Goal: Task Accomplishment & Management: Use online tool/utility

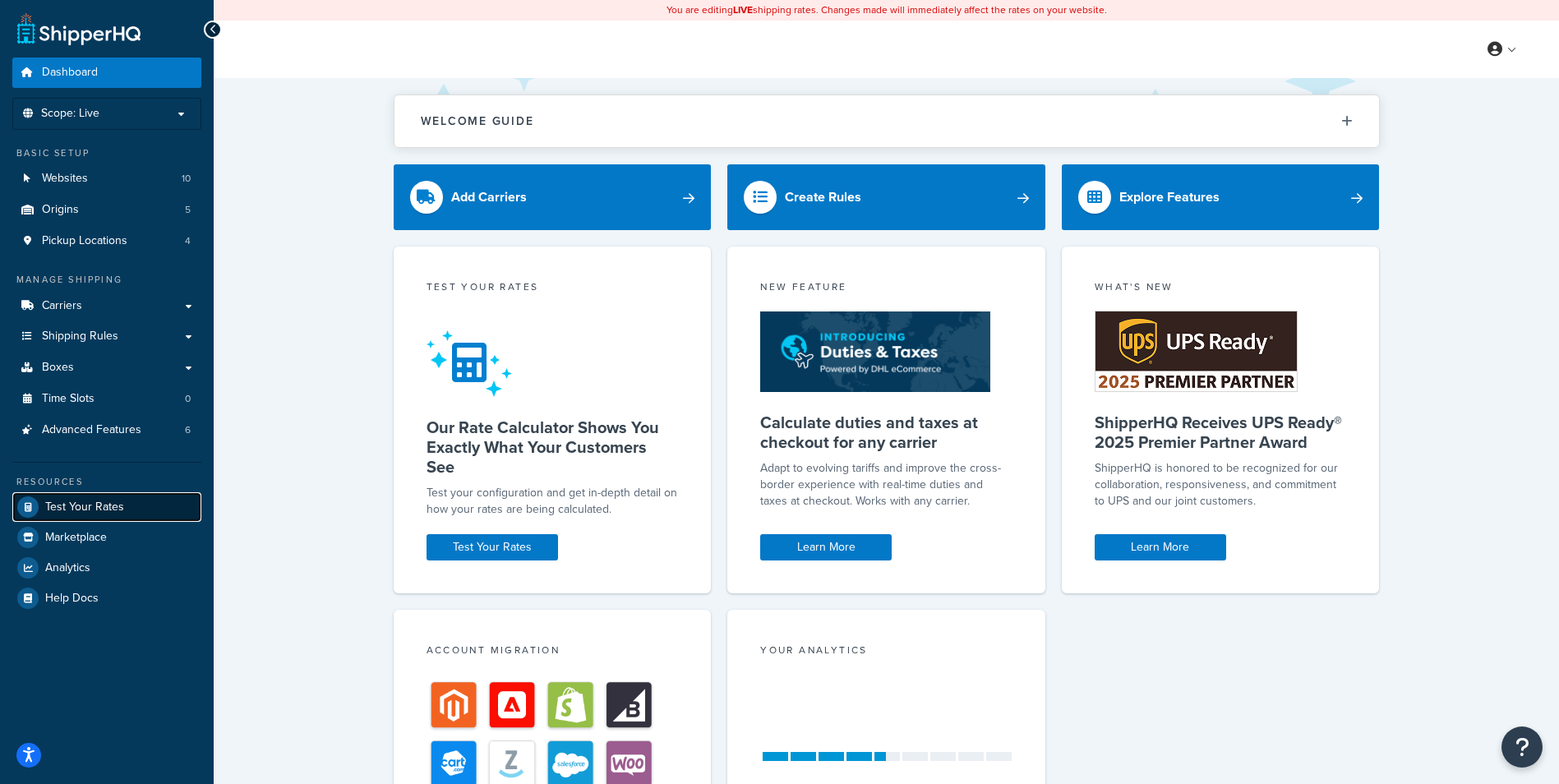
click at [105, 502] on span "Test Your Rates" at bounding box center [85, 507] width 79 height 14
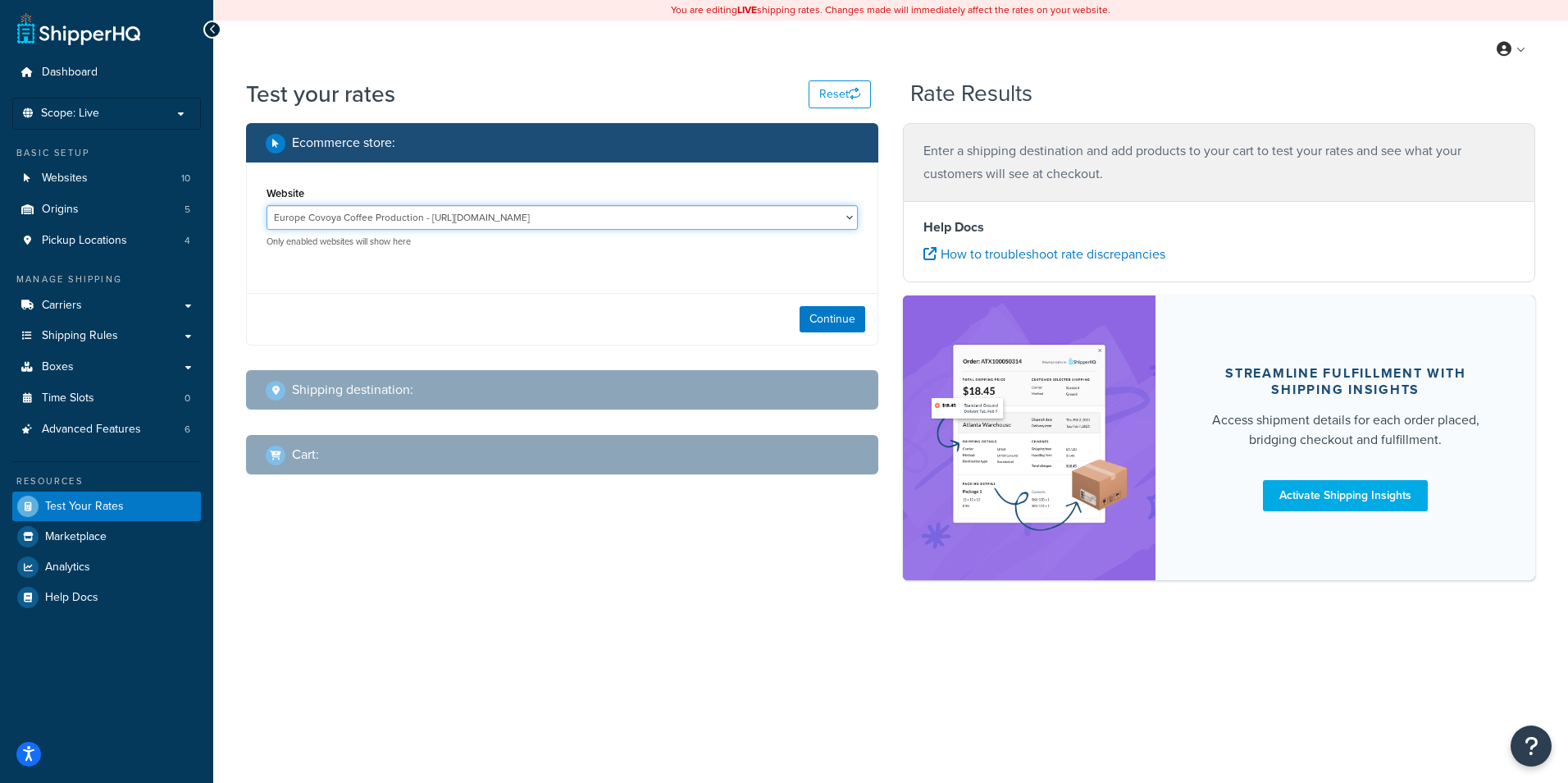
click at [841, 218] on select "Europe Covoya Coffee Production - [URL][DOMAIN_NAME] Rajnik [GEOGRAPHIC_DATA] -…" at bounding box center [562, 217] width 591 height 25
click at [267, 205] on select "Europe Covoya Coffee Production - [URL][DOMAIN_NAME] Rajnik [GEOGRAPHIC_DATA] -…" at bounding box center [562, 217] width 591 height 25
click at [832, 310] on button "Continue" at bounding box center [832, 319] width 65 height 27
select select "[GEOGRAPHIC_DATA]"
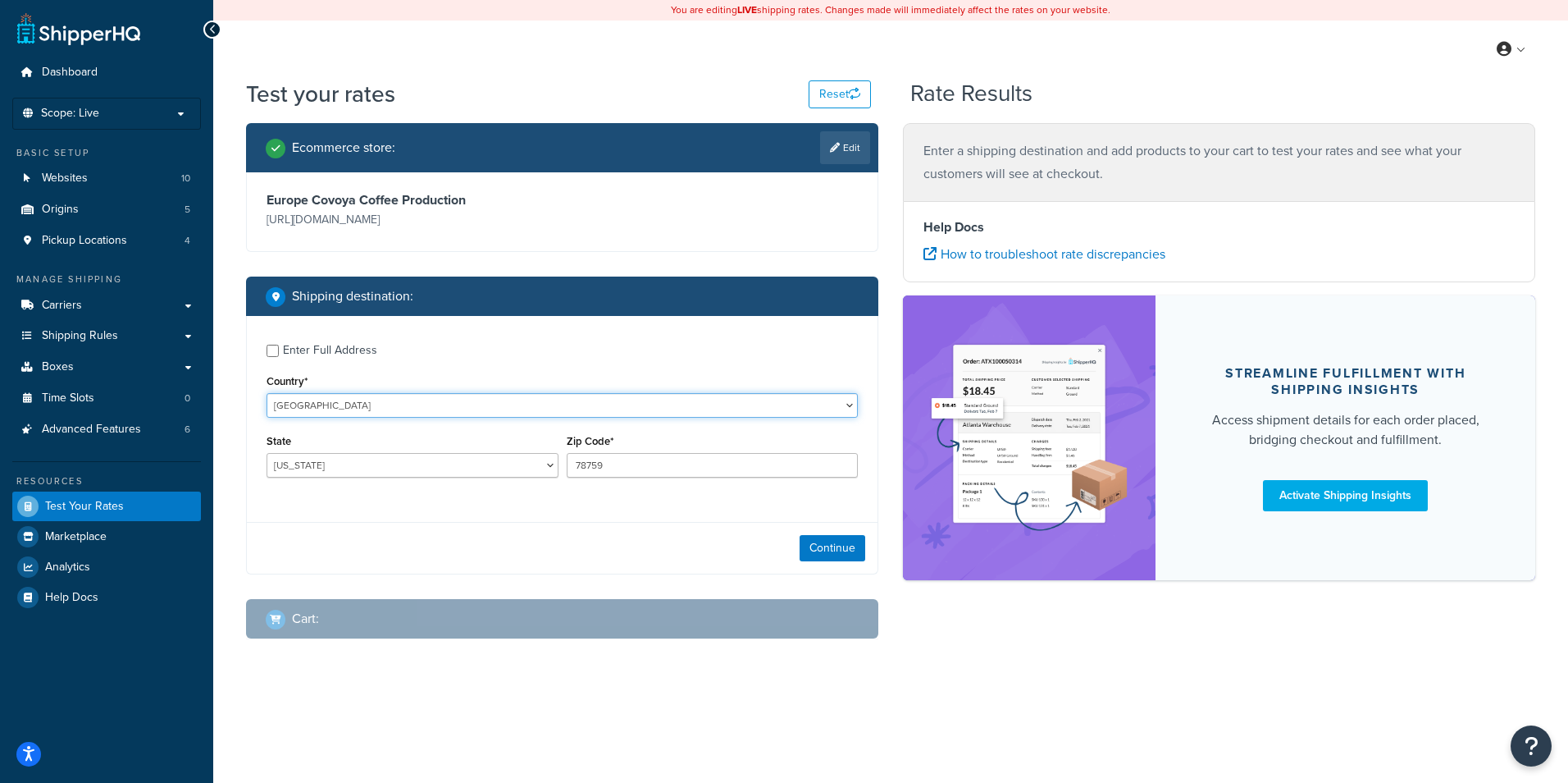
click at [373, 413] on select "[GEOGRAPHIC_DATA] [GEOGRAPHIC_DATA] [GEOGRAPHIC_DATA] [GEOGRAPHIC_DATA] [GEOGRA…" at bounding box center [562, 405] width 591 height 25
select select "IT"
click at [267, 393] on select "[GEOGRAPHIC_DATA] [GEOGRAPHIC_DATA] [GEOGRAPHIC_DATA] [GEOGRAPHIC_DATA] [GEOGRA…" at bounding box center [562, 405] width 591 height 25
click at [482, 470] on select "[GEOGRAPHIC_DATA] [GEOGRAPHIC_DATA] [GEOGRAPHIC_DATA] [GEOGRAPHIC_DATA] [GEOGRA…" at bounding box center [412, 465] width 292 height 25
click at [648, 465] on input "78759" at bounding box center [712, 465] width 292 height 25
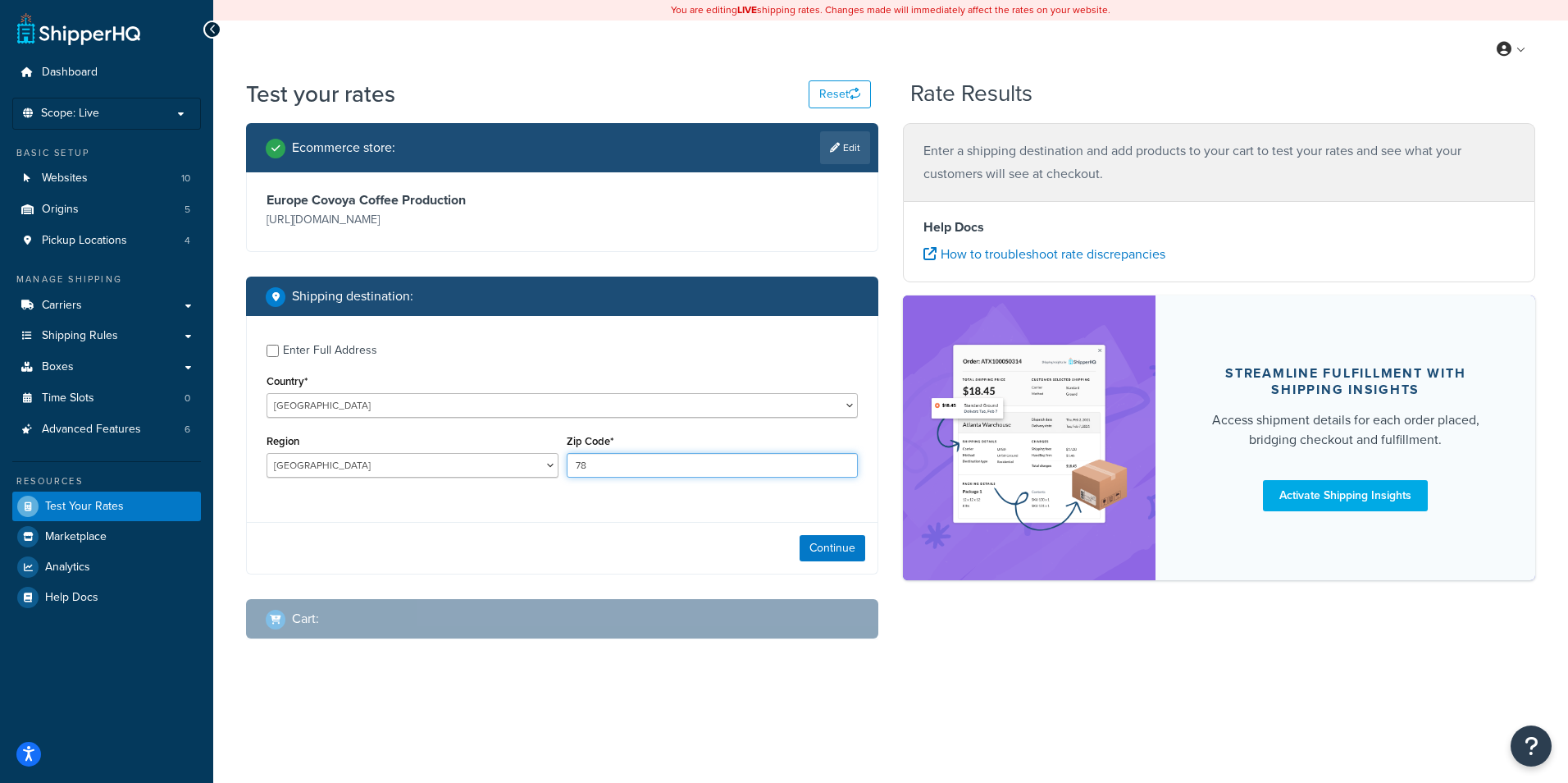
type input "7"
type input "25015"
click at [549, 466] on select "[GEOGRAPHIC_DATA] [GEOGRAPHIC_DATA] [GEOGRAPHIC_DATA] [GEOGRAPHIC_DATA] [GEOGRA…" at bounding box center [412, 465] width 292 height 25
select select "BS"
click at [267, 454] on select "[GEOGRAPHIC_DATA] [GEOGRAPHIC_DATA] [GEOGRAPHIC_DATA] [GEOGRAPHIC_DATA] [GEOGRA…" at bounding box center [412, 465] width 292 height 25
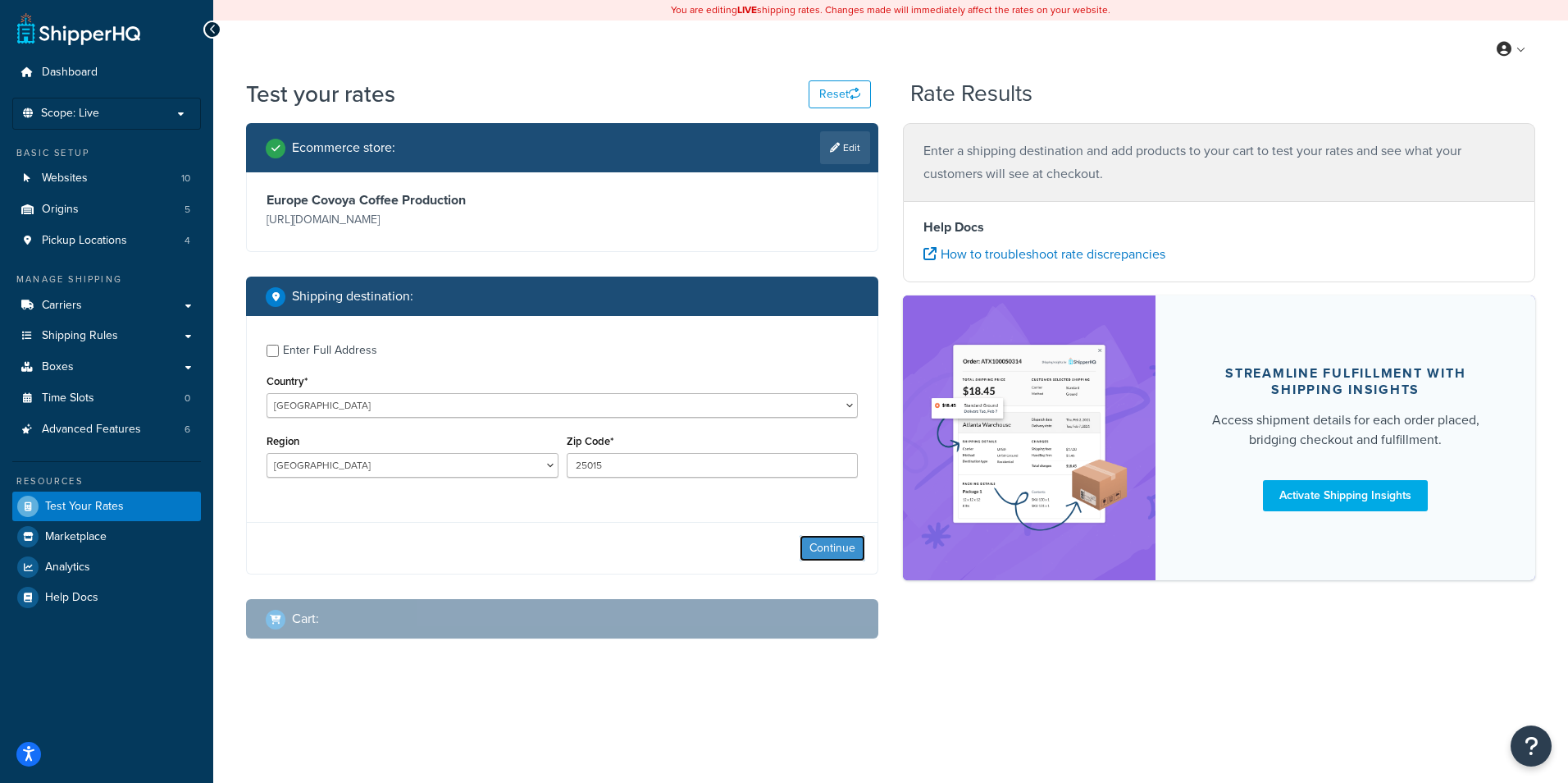
drag, startPoint x: 841, startPoint y: 554, endPoint x: 838, endPoint y: 564, distance: 10.4
click at [841, 552] on button "Continue" at bounding box center [832, 547] width 65 height 27
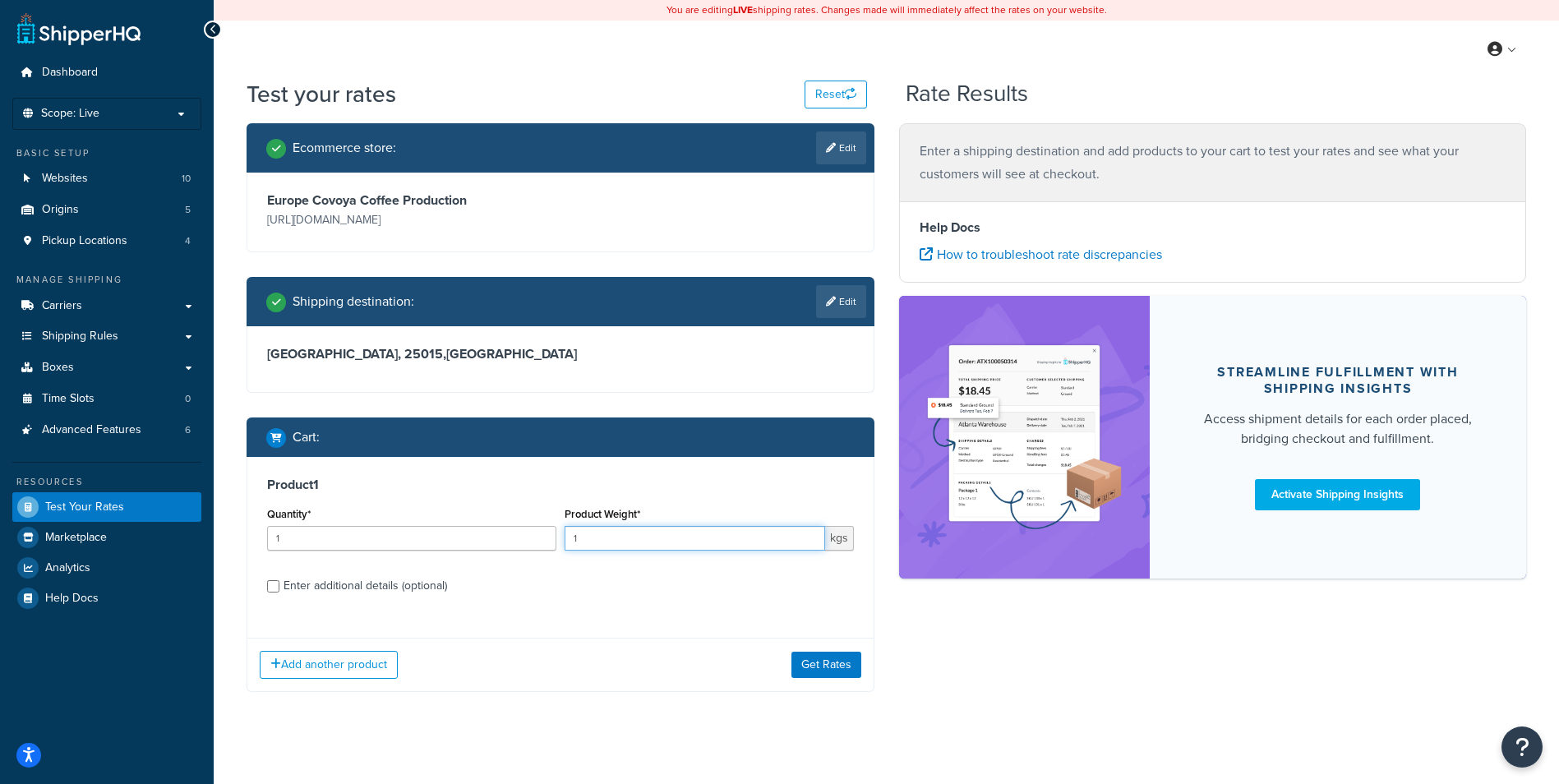
drag, startPoint x: 598, startPoint y: 541, endPoint x: 620, endPoint y: 550, distance: 23.8
click at [603, 541] on input "1" at bounding box center [695, 538] width 261 height 25
type input "600"
click at [825, 673] on button "Get Rates" at bounding box center [826, 664] width 70 height 27
